Goal: Find contact information: Find contact information

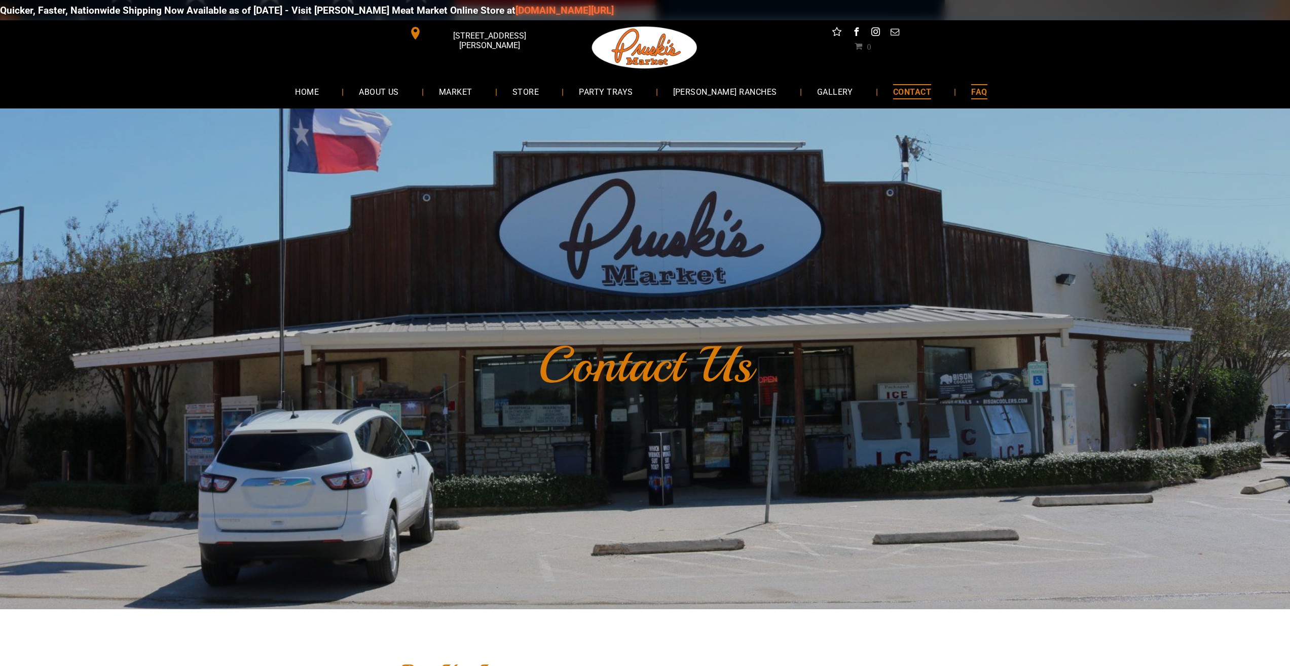
click at [974, 100] on link "FAQ" at bounding box center [979, 91] width 46 height 27
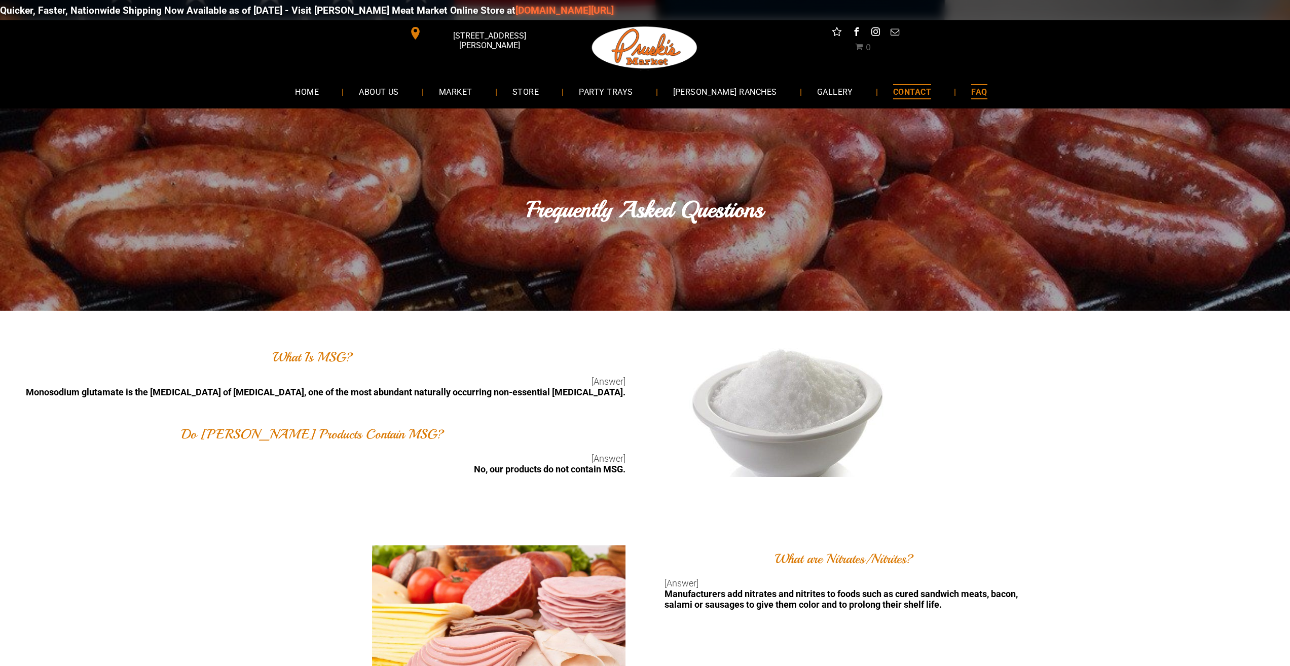
click at [922, 86] on link "CONTACT" at bounding box center [912, 91] width 68 height 27
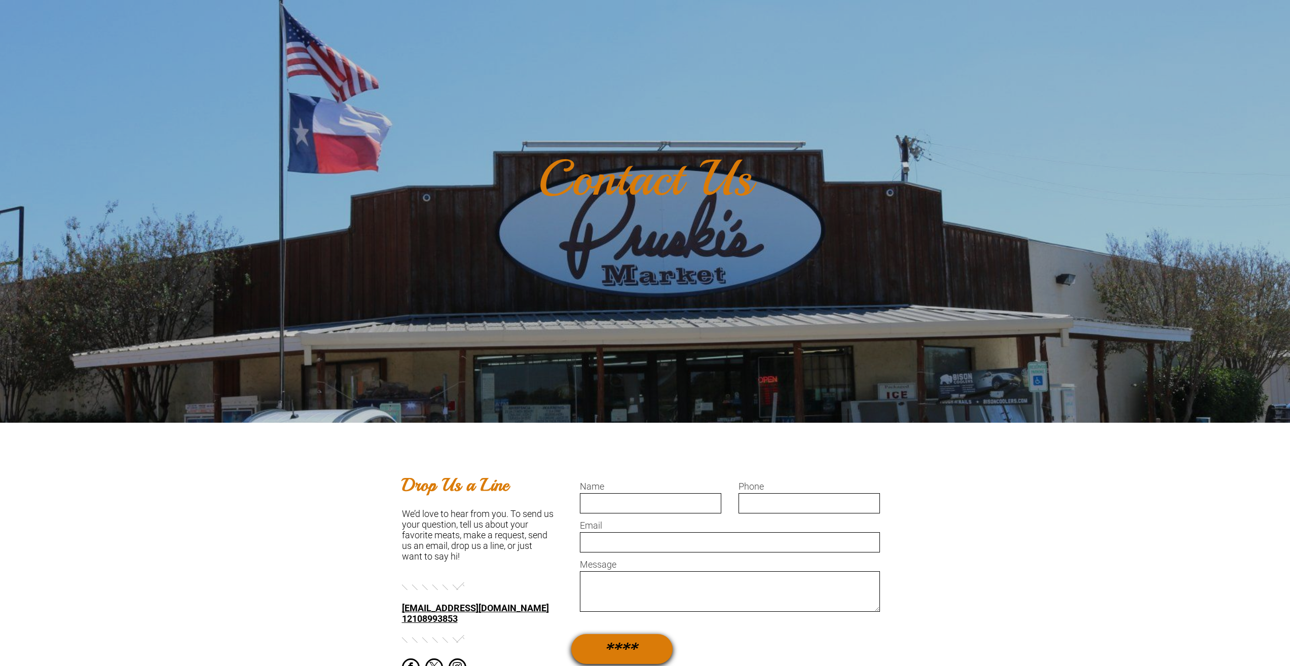
scroll to position [406, 0]
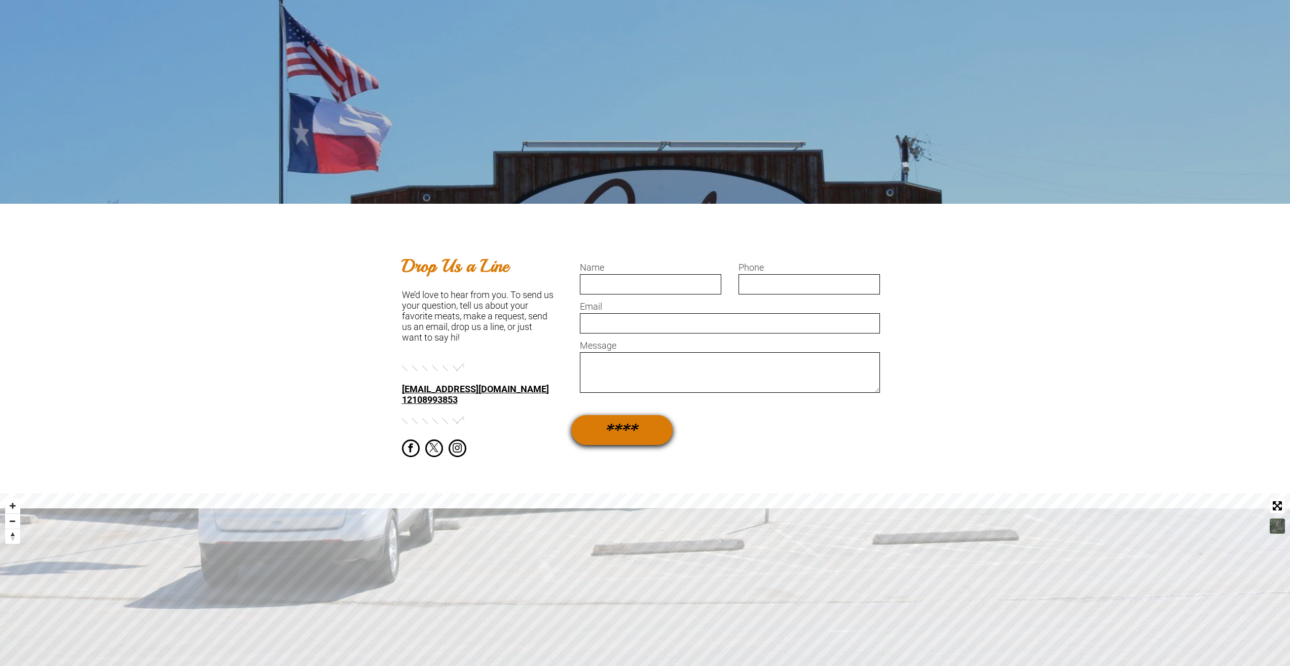
click at [425, 401] on link "12108993853" at bounding box center [430, 399] width 56 height 11
click at [439, 399] on link "12108993853" at bounding box center [430, 399] width 56 height 11
click at [408, 400] on link "12108993853" at bounding box center [430, 399] width 56 height 11
